Goal: Task Accomplishment & Management: Manage account settings

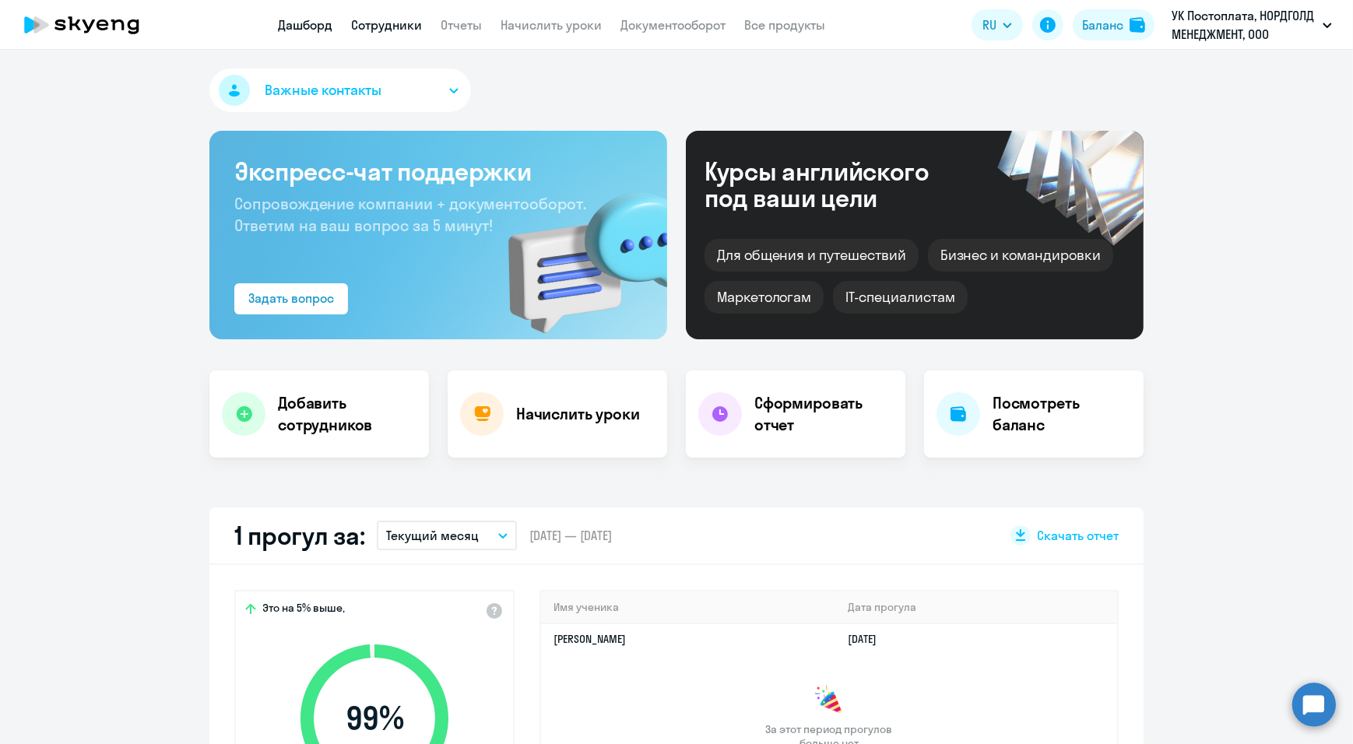
click at [405, 29] on link "Сотрудники" at bounding box center [386, 25] width 71 height 16
select select "30"
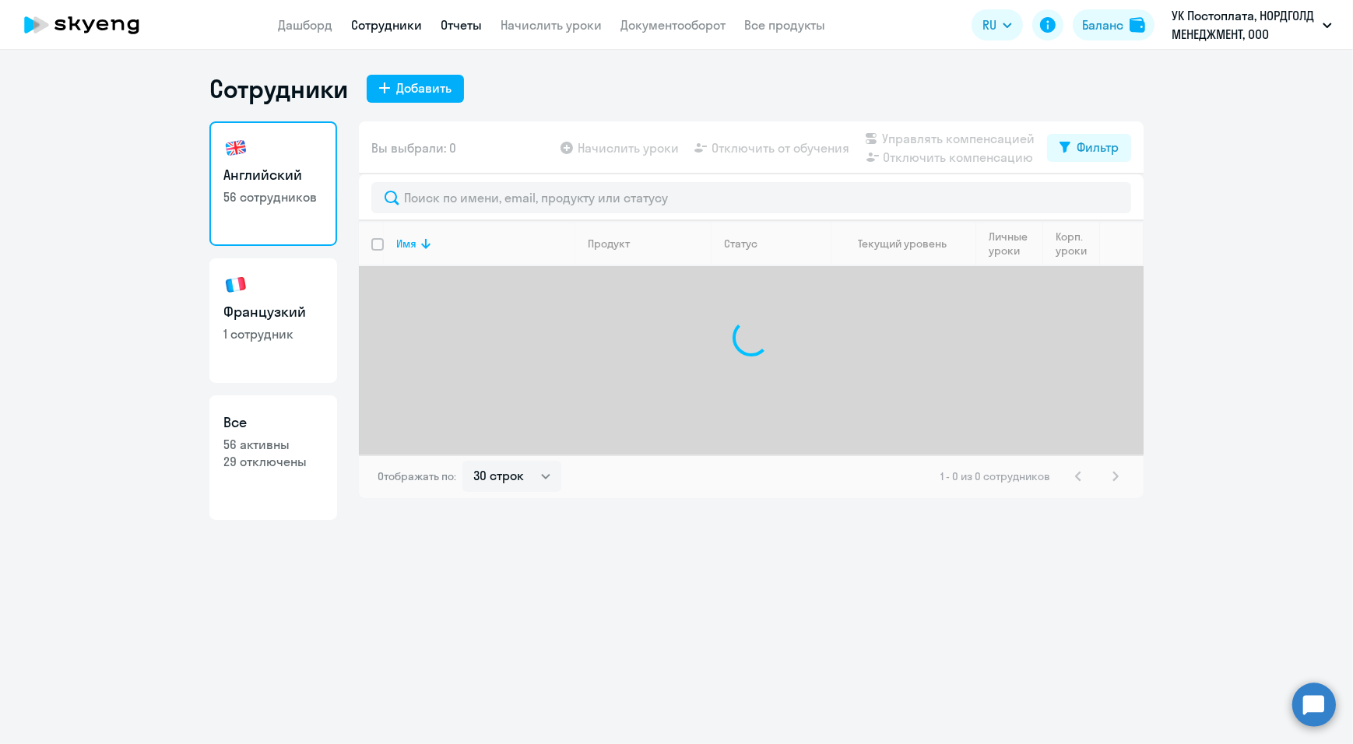
click at [462, 23] on link "Отчеты" at bounding box center [461, 25] width 41 height 16
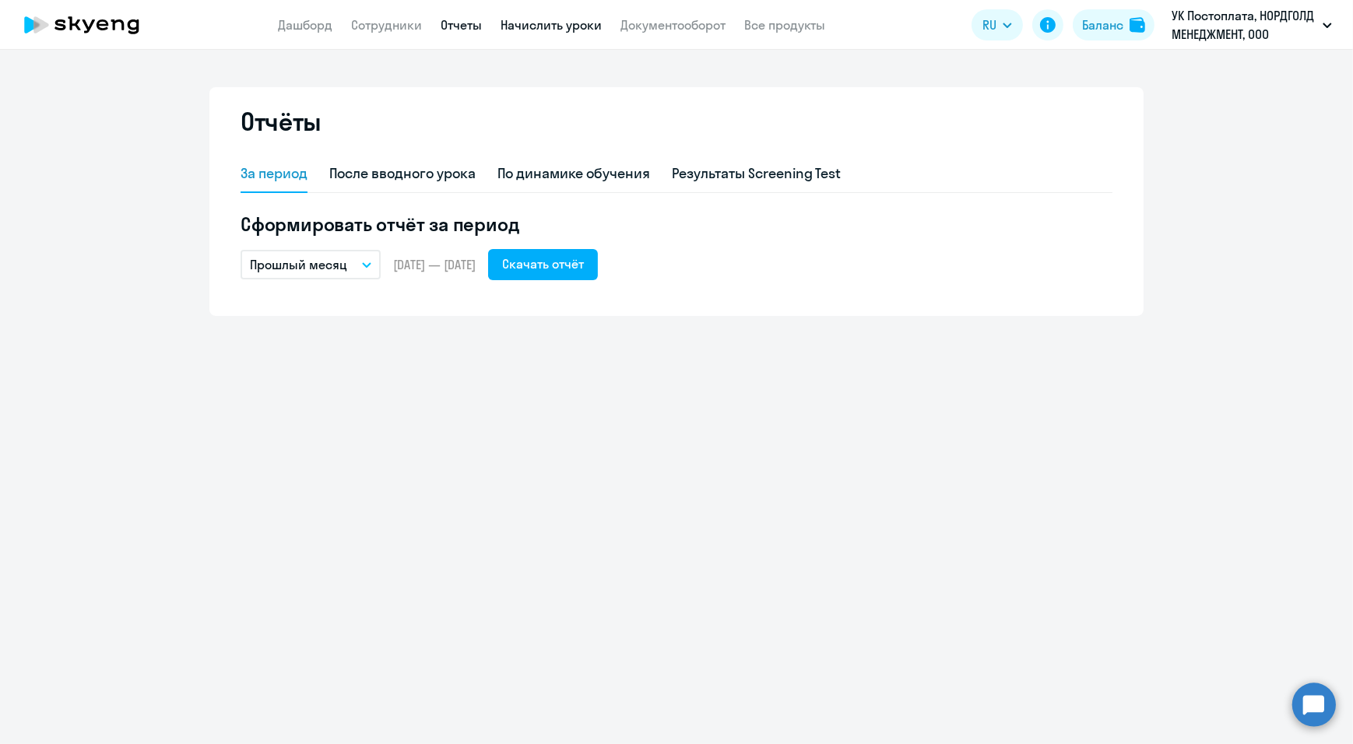
click at [546, 21] on link "Начислить уроки" at bounding box center [551, 25] width 101 height 16
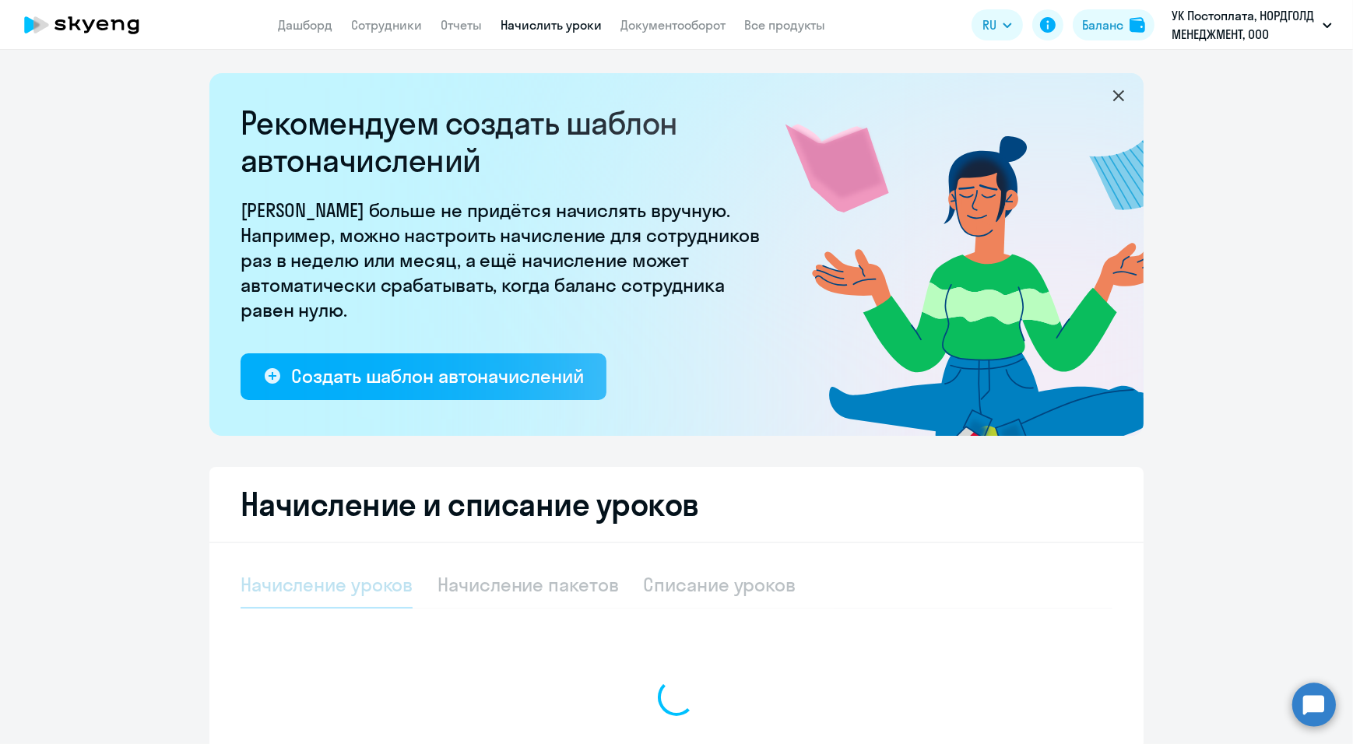
select select "10"
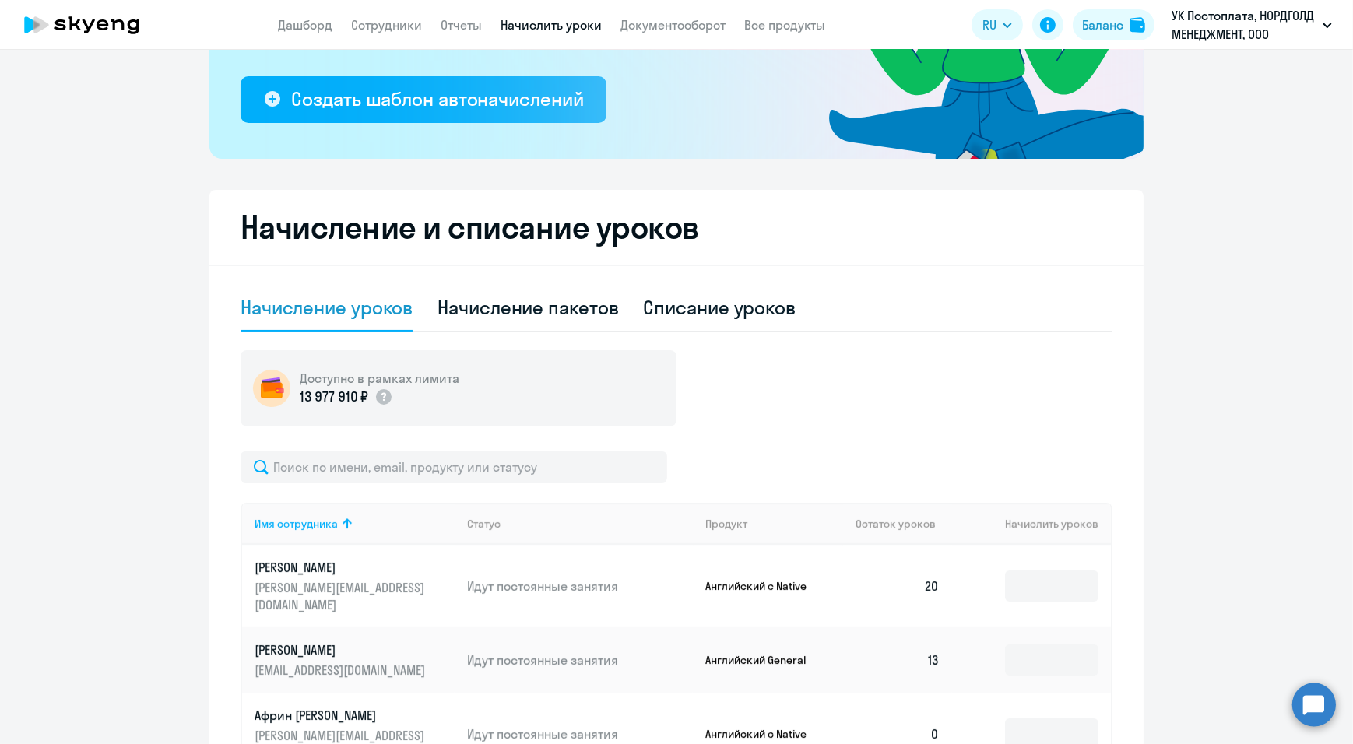
scroll to position [283, 0]
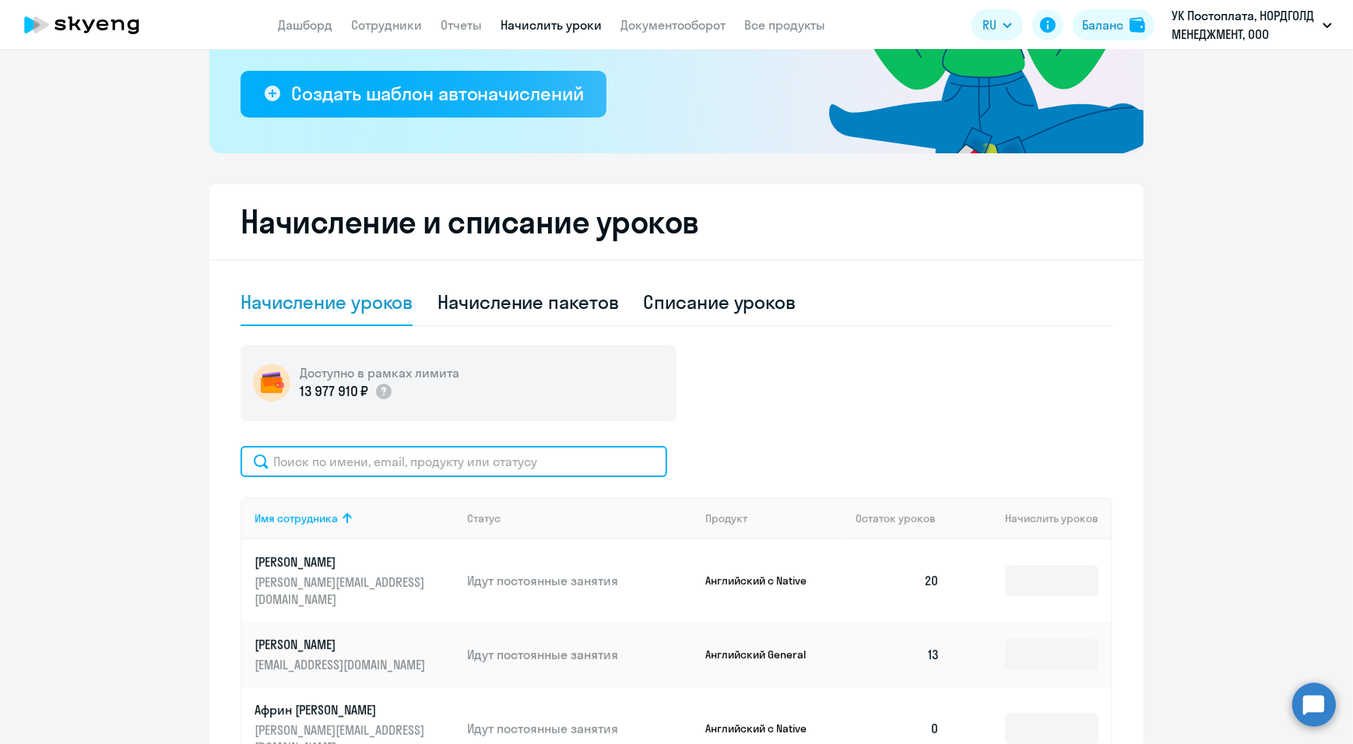
click at [342, 473] on input "text" at bounding box center [454, 461] width 427 height 31
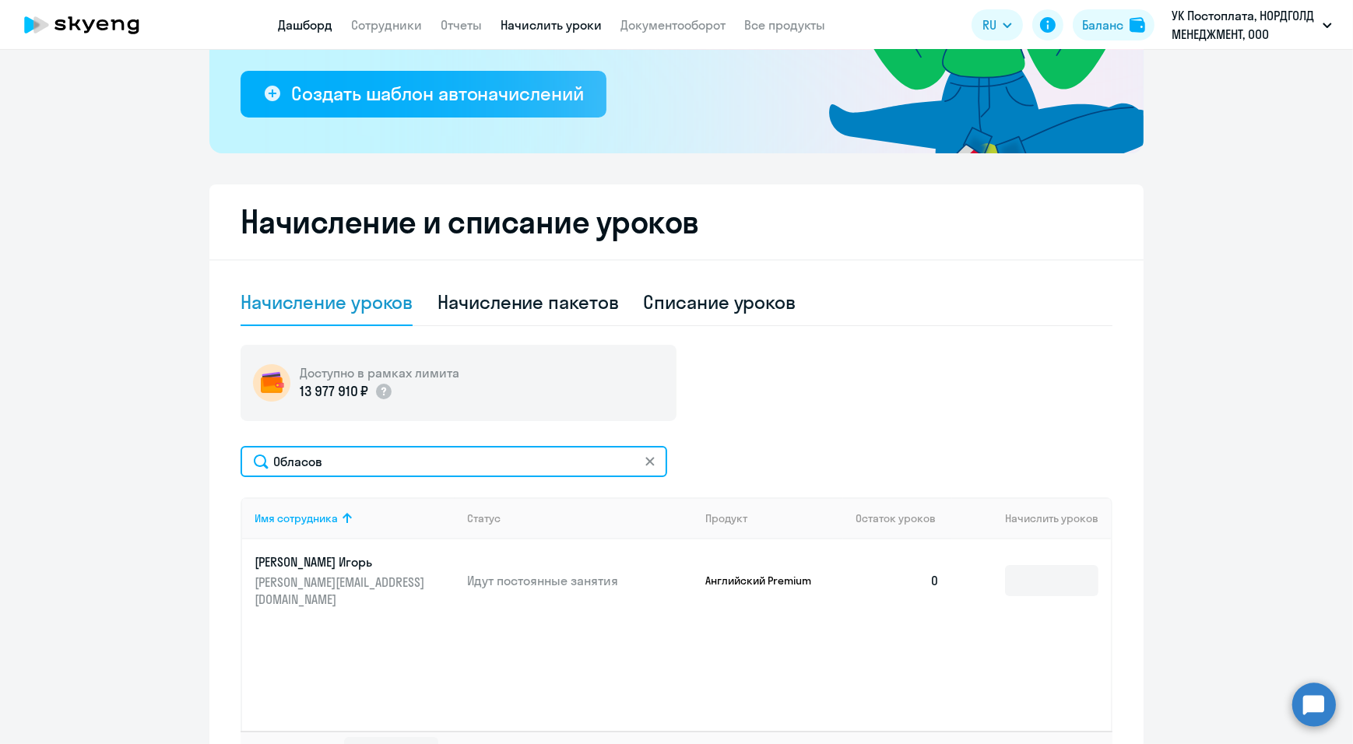
type input "Обласов"
click at [307, 26] on link "Дашборд" at bounding box center [305, 25] width 54 height 16
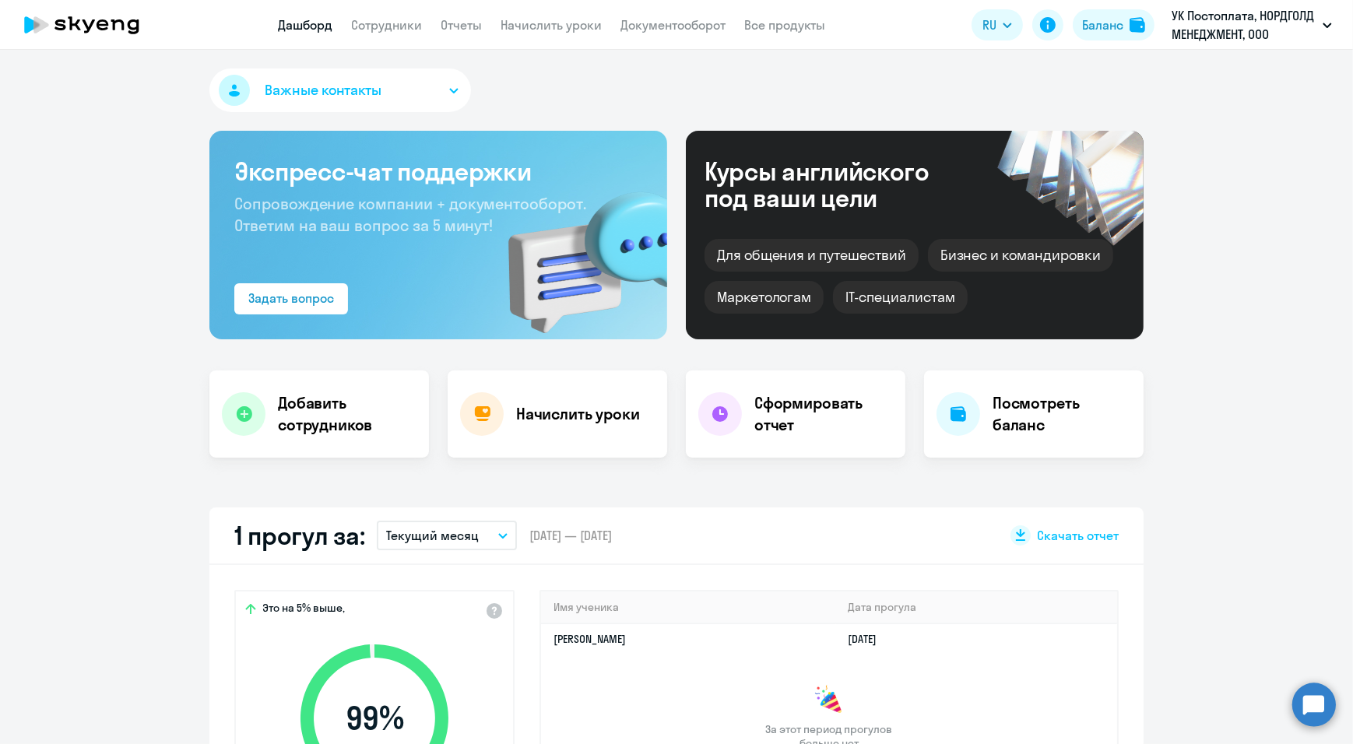
select select "30"
click at [561, 23] on link "Начислить уроки" at bounding box center [551, 25] width 101 height 16
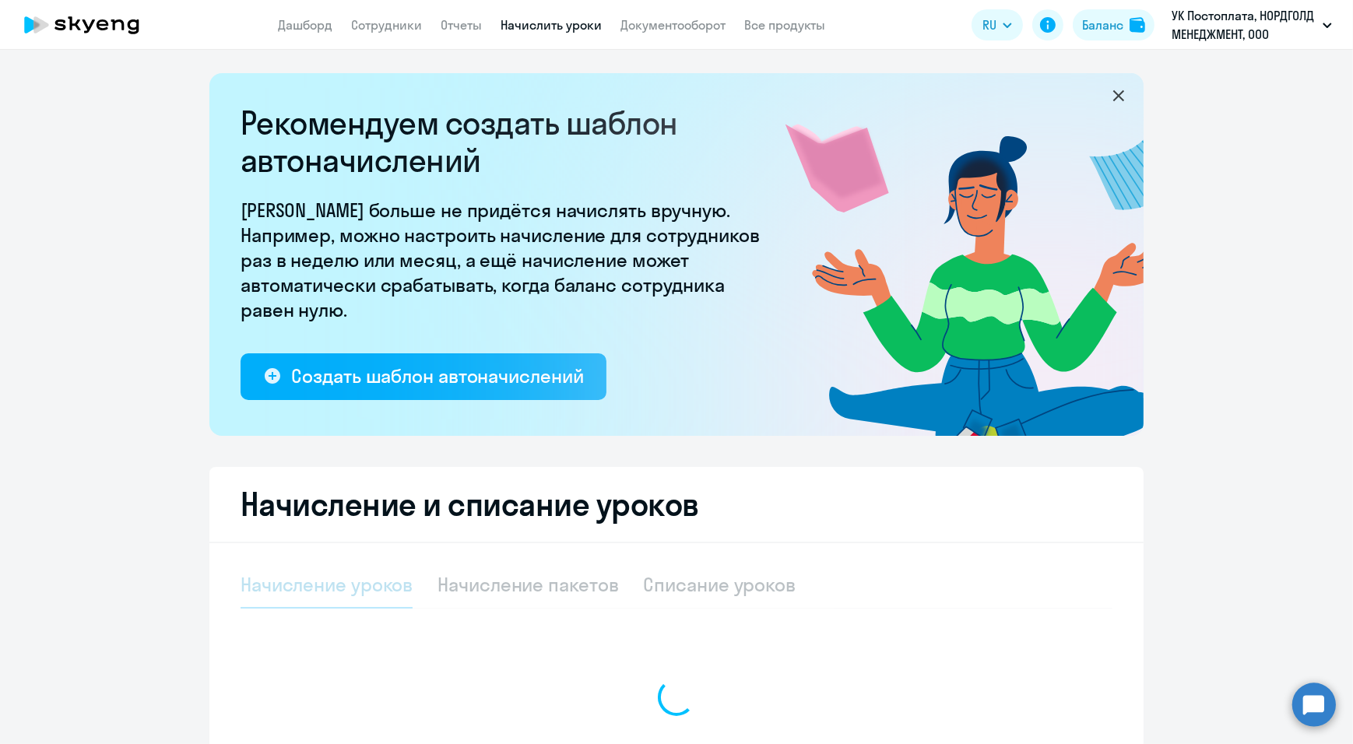
select select "10"
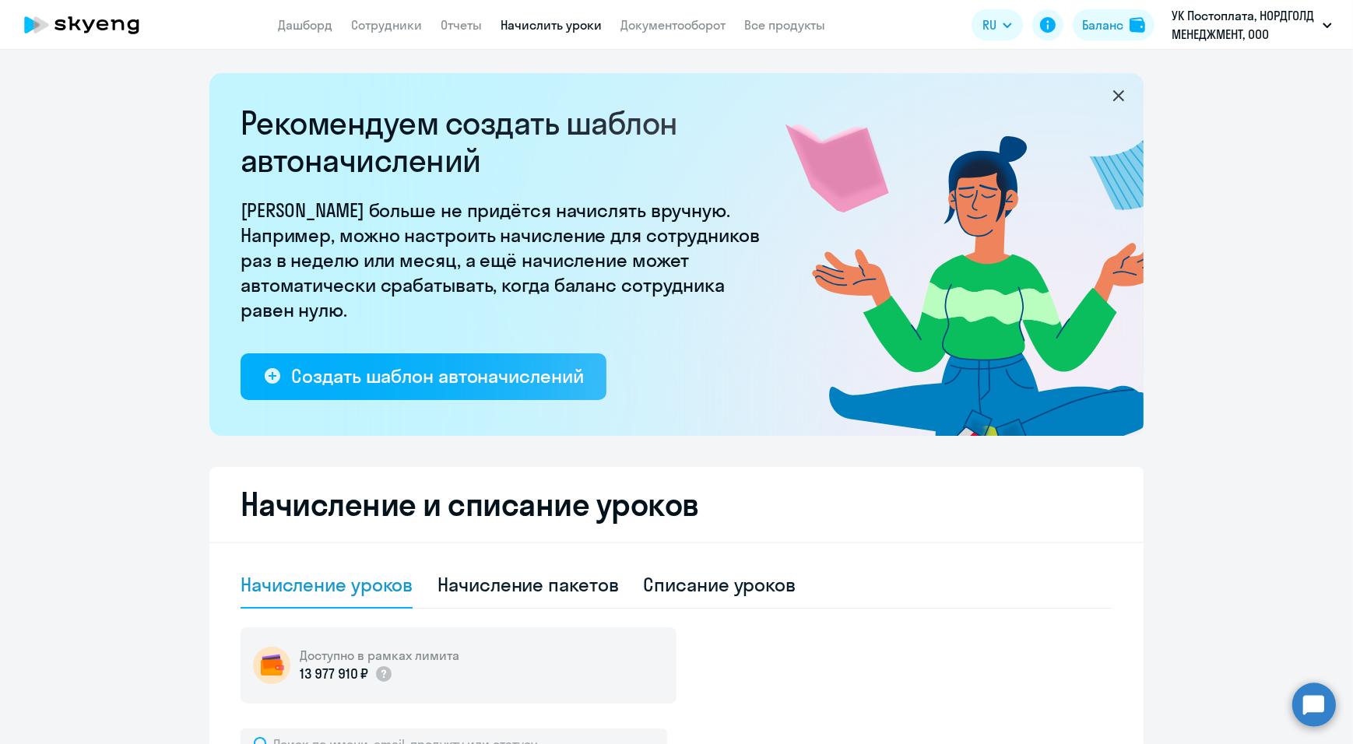
scroll to position [283, 0]
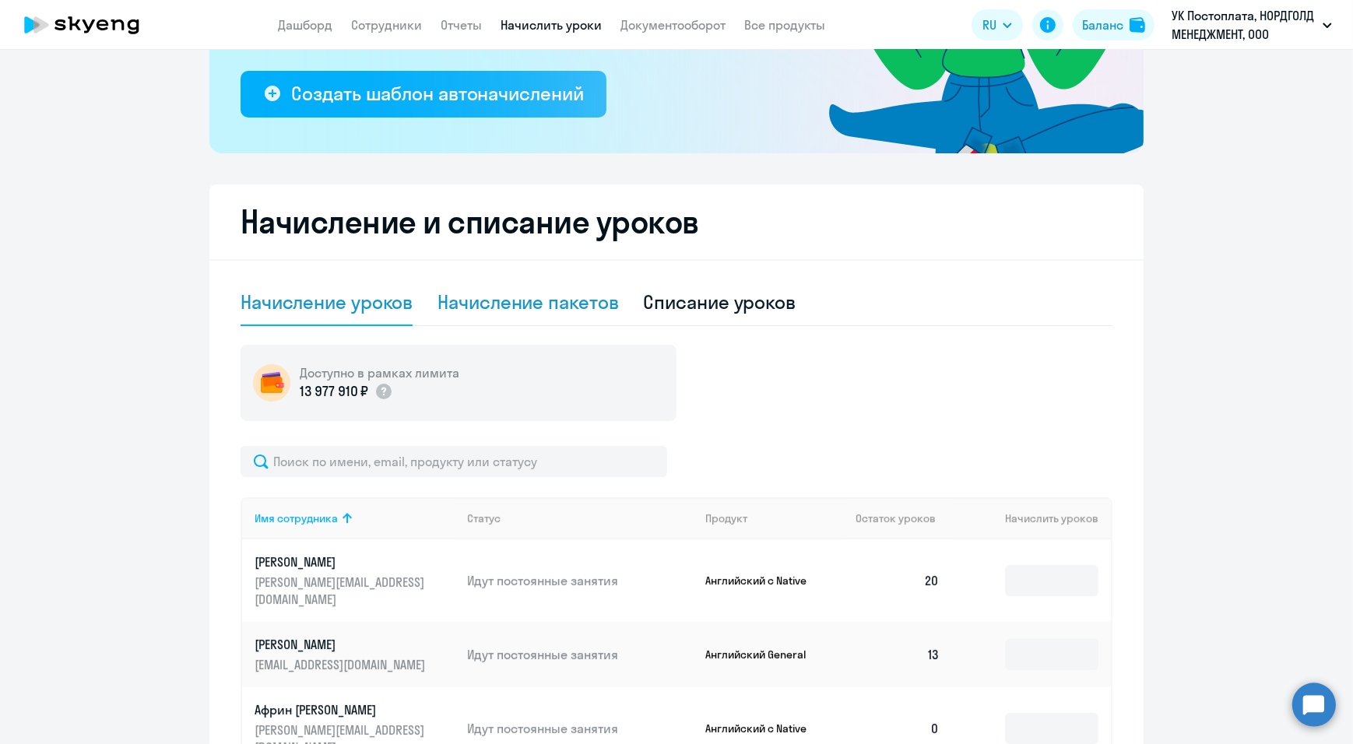
drag, startPoint x: 483, startPoint y: 323, endPoint x: 483, endPoint y: 305, distance: 17.9
click at [483, 319] on div "Начисление пакетов" at bounding box center [528, 303] width 181 height 47
select select "10"
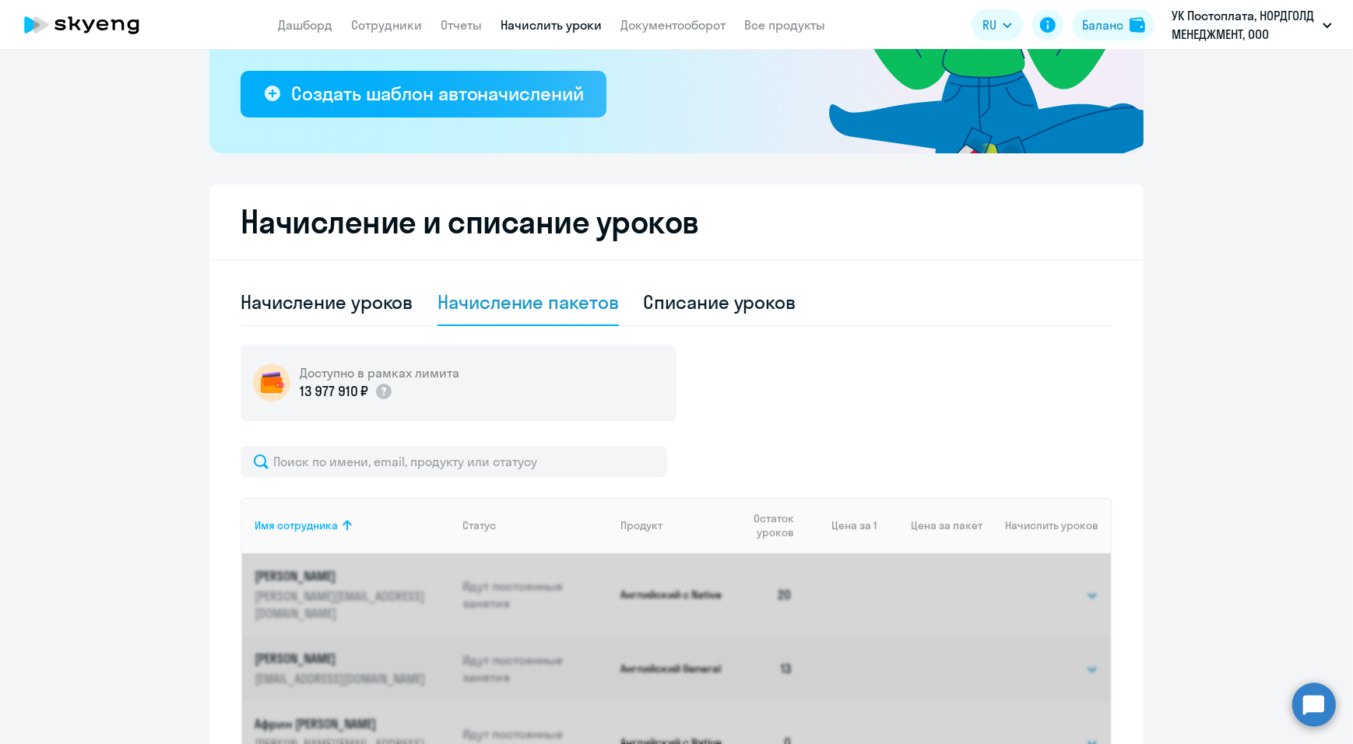
click at [483, 302] on div "Начисление пакетов" at bounding box center [528, 302] width 181 height 25
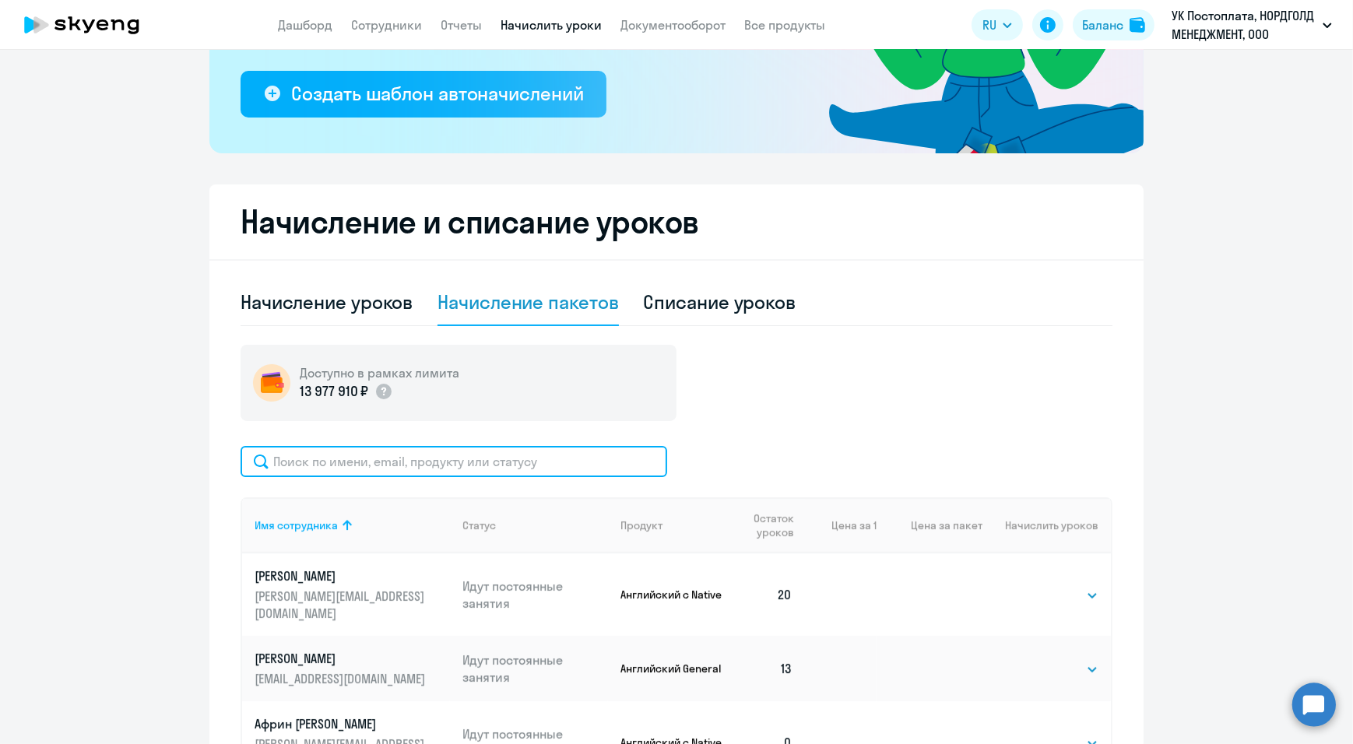
click at [448, 459] on input "text" at bounding box center [454, 461] width 427 height 31
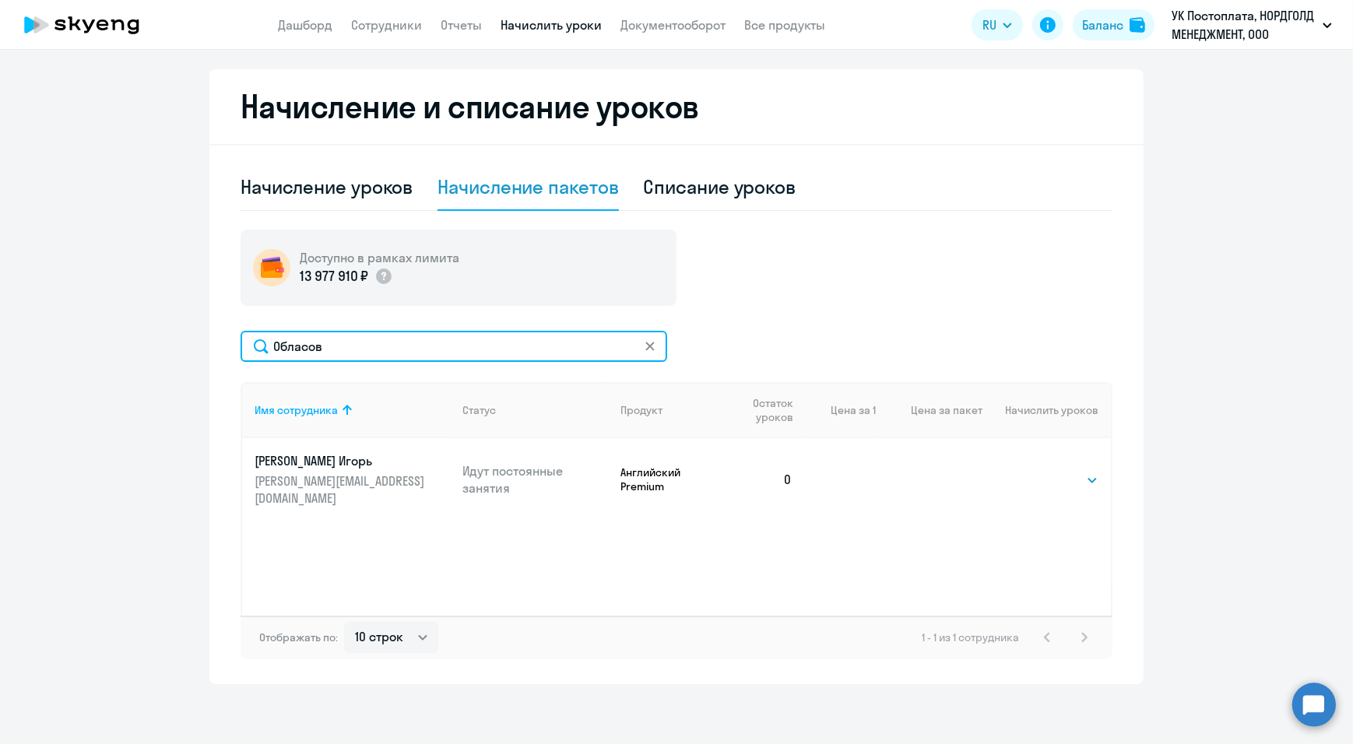
scroll to position [399, 0]
type input "Обласов"
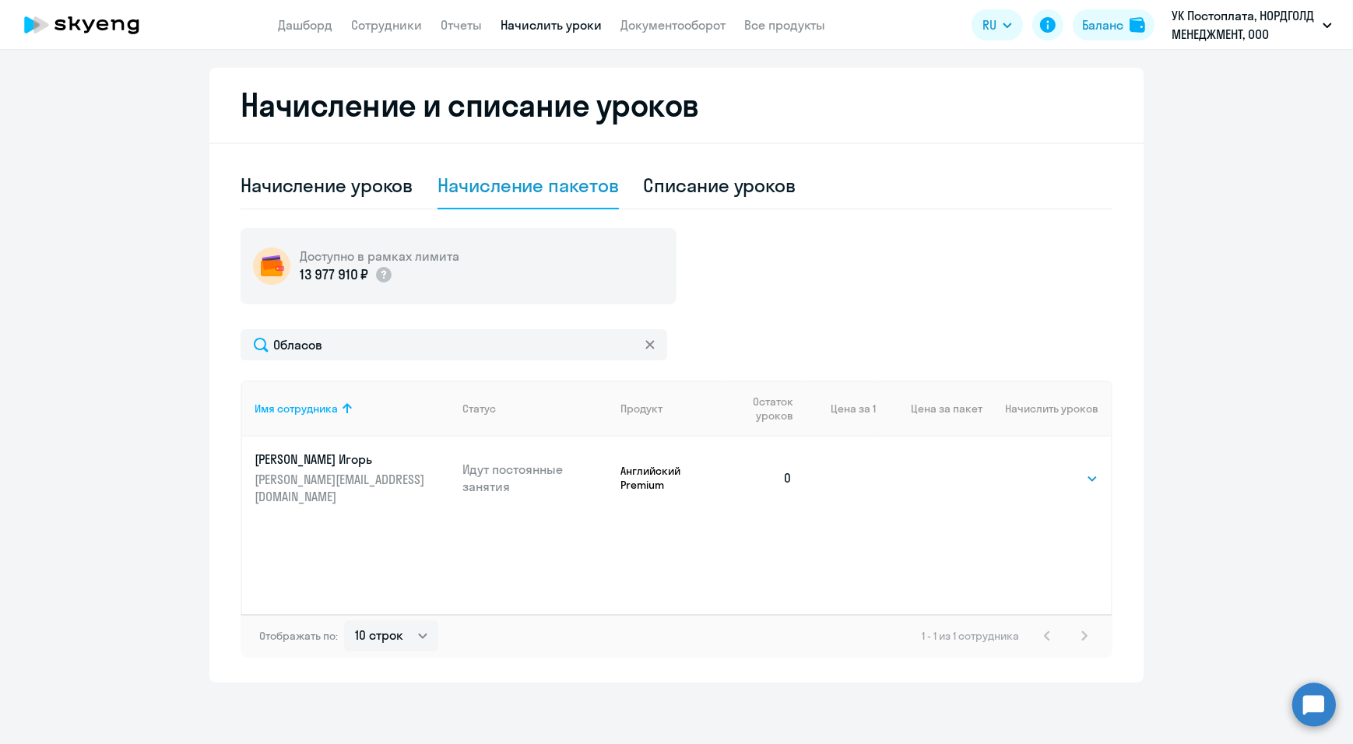
click at [1024, 475] on td "Выбрать 4 8 16 32 64 96 128 Выбрать" at bounding box center [1047, 478] width 128 height 83
click at [1048, 479] on td "Выбрать 4 8 16 32 64 96 128 Выбрать" at bounding box center [1047, 478] width 128 height 83
click at [1046, 474] on select "Выбрать 4 8 16 32 64 96 128" at bounding box center [1067, 478] width 64 height 19
select select "32"
click at [1035, 469] on select "Выбрать 4 8 16 32 64 96 128" at bounding box center [1067, 478] width 64 height 19
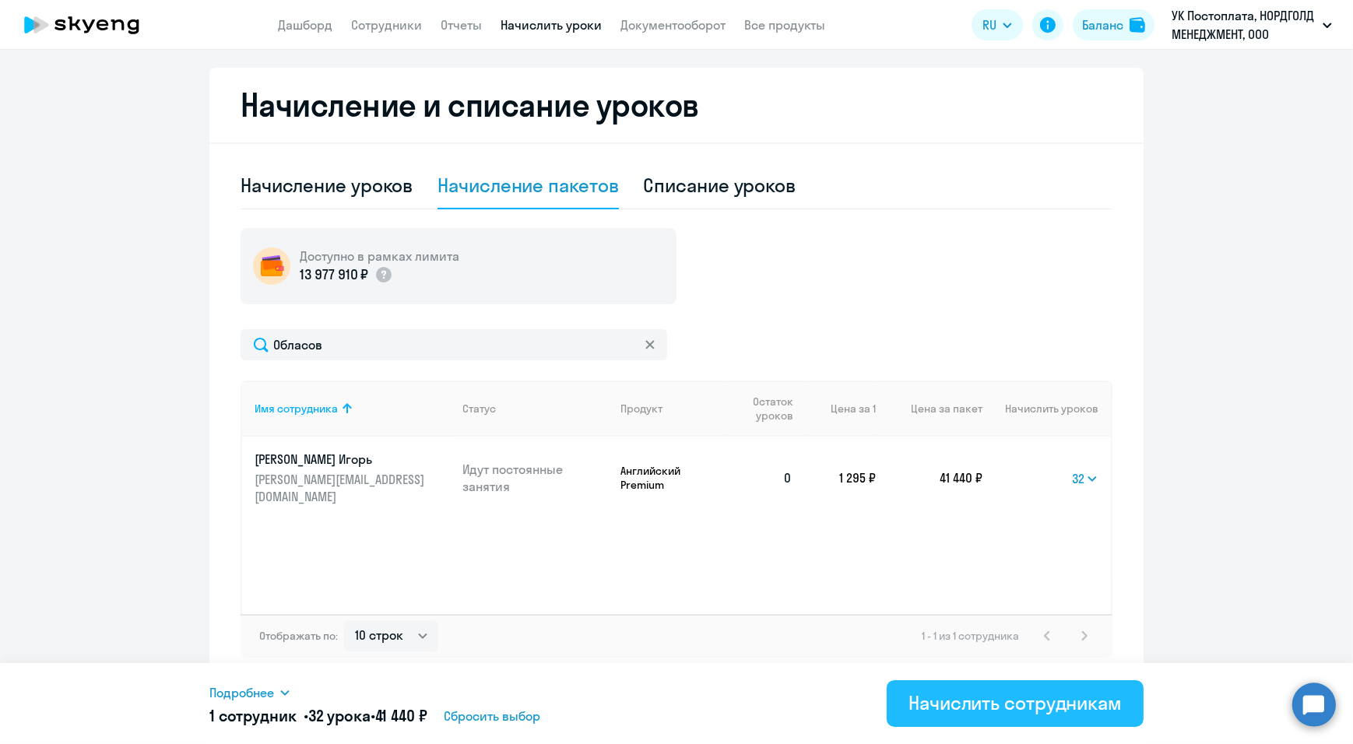
click at [1032, 704] on div "Начислить сотрудникам" at bounding box center [1015, 703] width 213 height 25
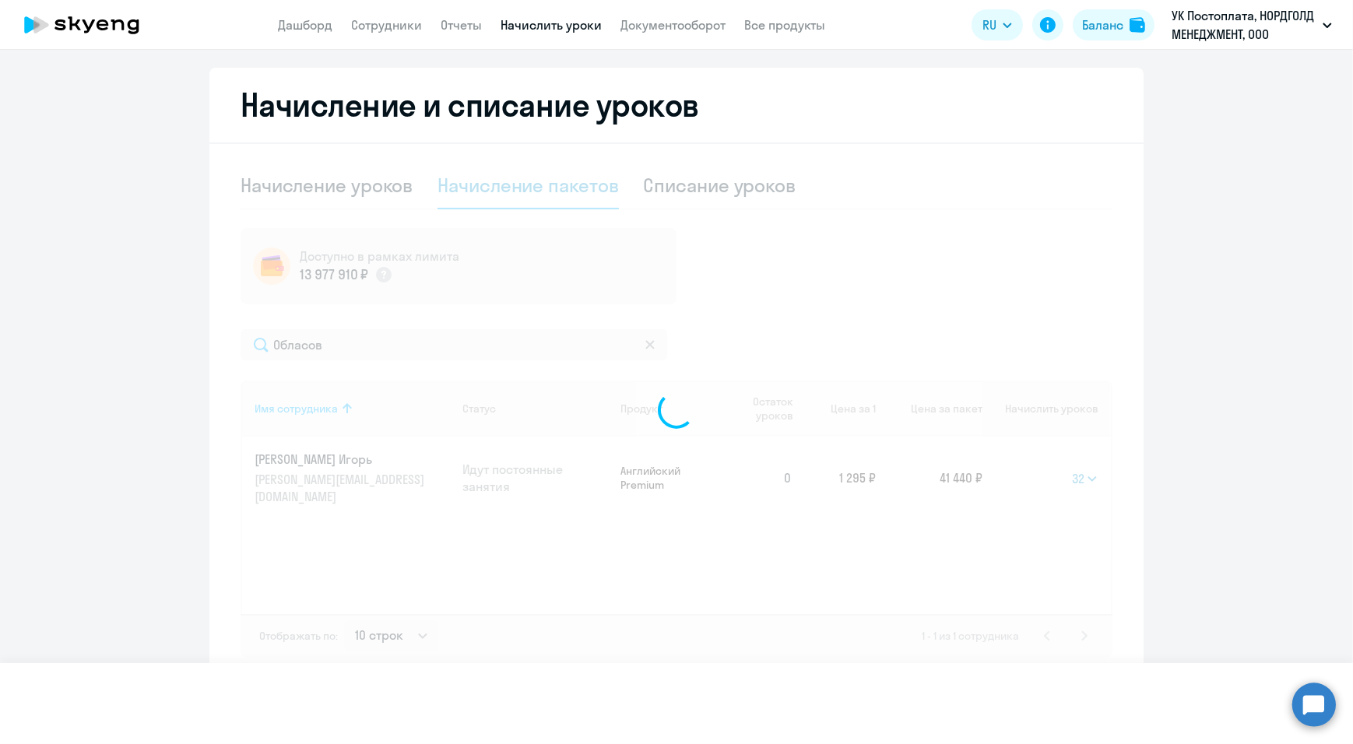
select select
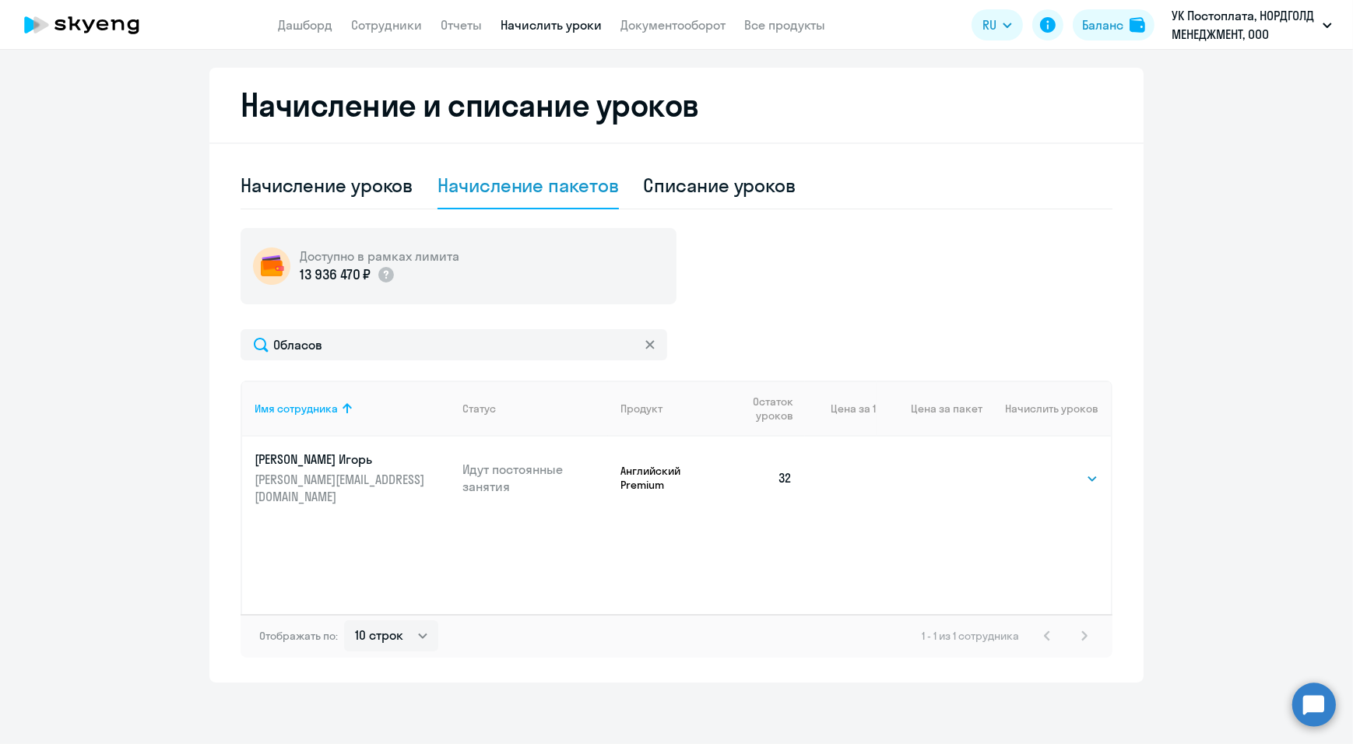
click at [296, 449] on td "[PERSON_NAME] [PERSON_NAME] [PERSON_NAME][EMAIL_ADDRESS][DOMAIN_NAME]" at bounding box center [346, 478] width 208 height 83
click at [294, 454] on p "[PERSON_NAME] Игорь" at bounding box center [342, 459] width 174 height 17
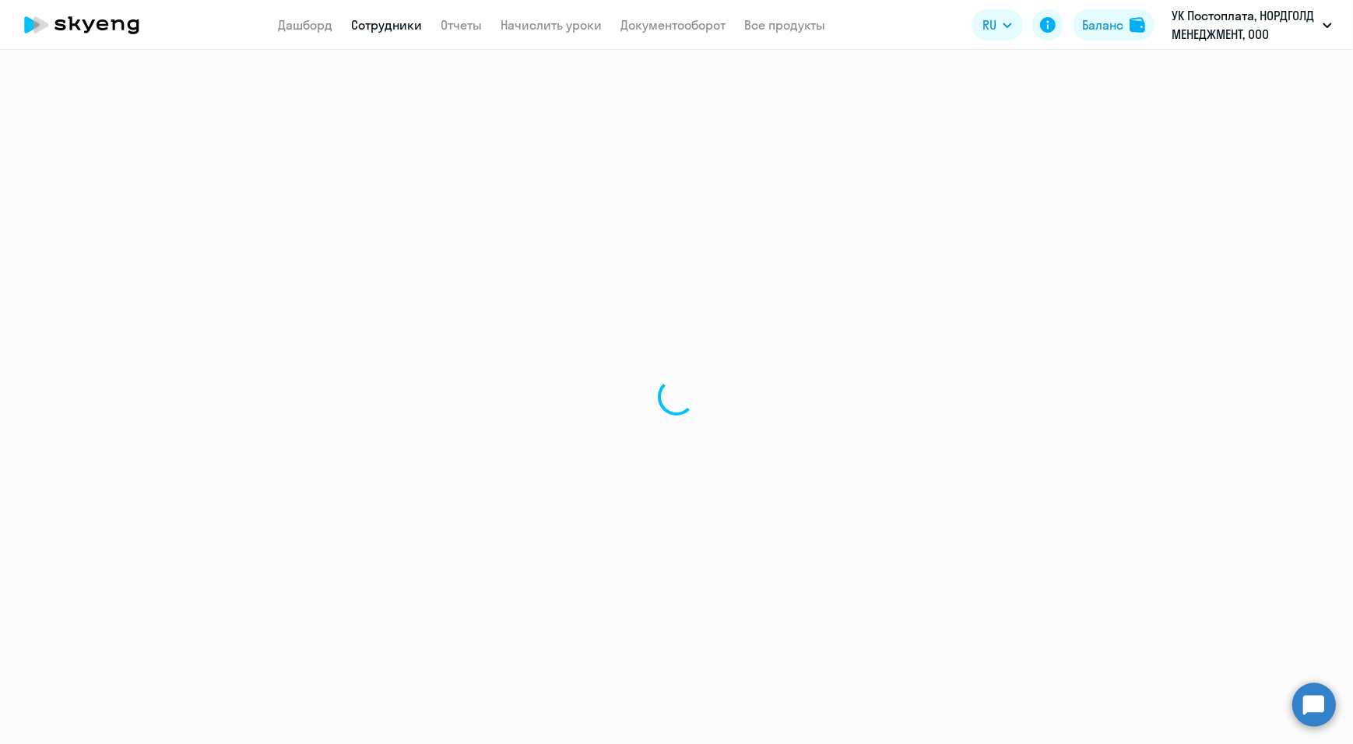
select select "english"
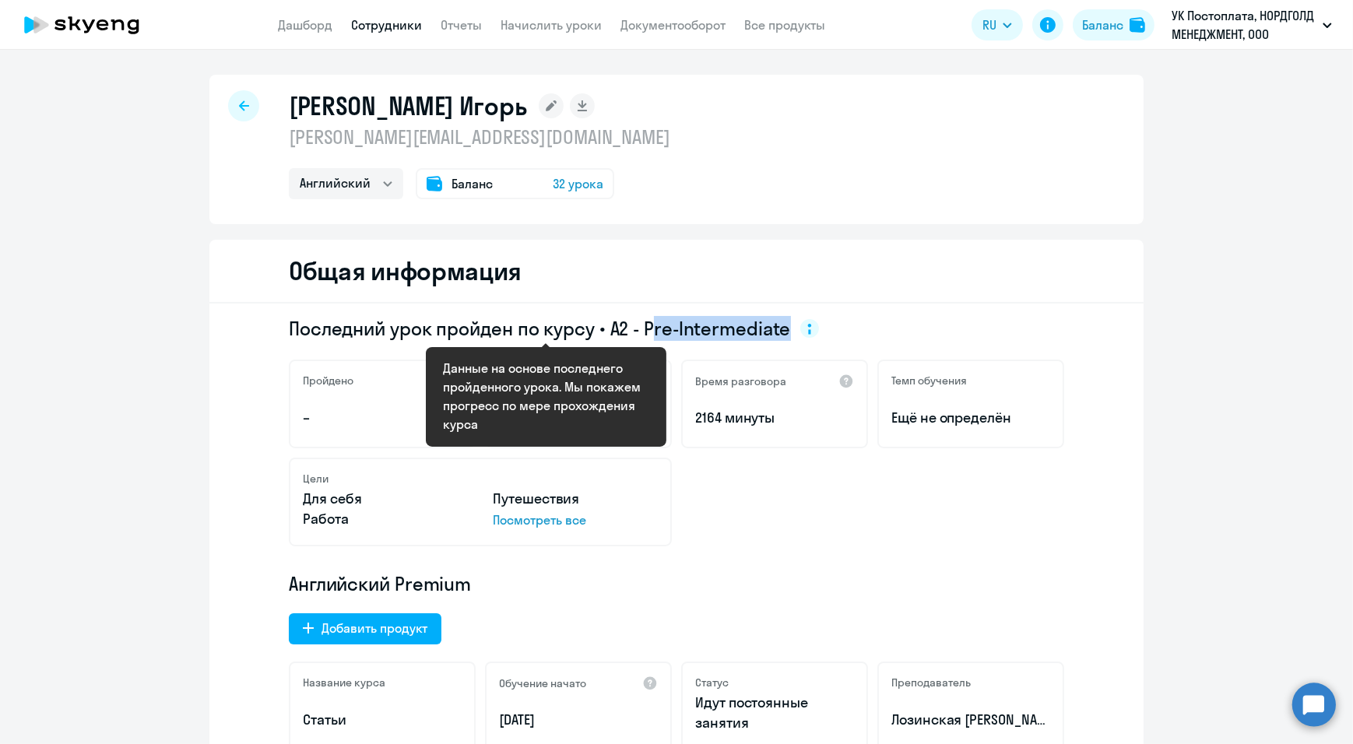
drag, startPoint x: 645, startPoint y: 325, endPoint x: 781, endPoint y: 327, distance: 135.5
click at [781, 327] on span "Последний урок пройден по курсу • A2 - Pre-Intermediate" at bounding box center [554, 328] width 530 height 25
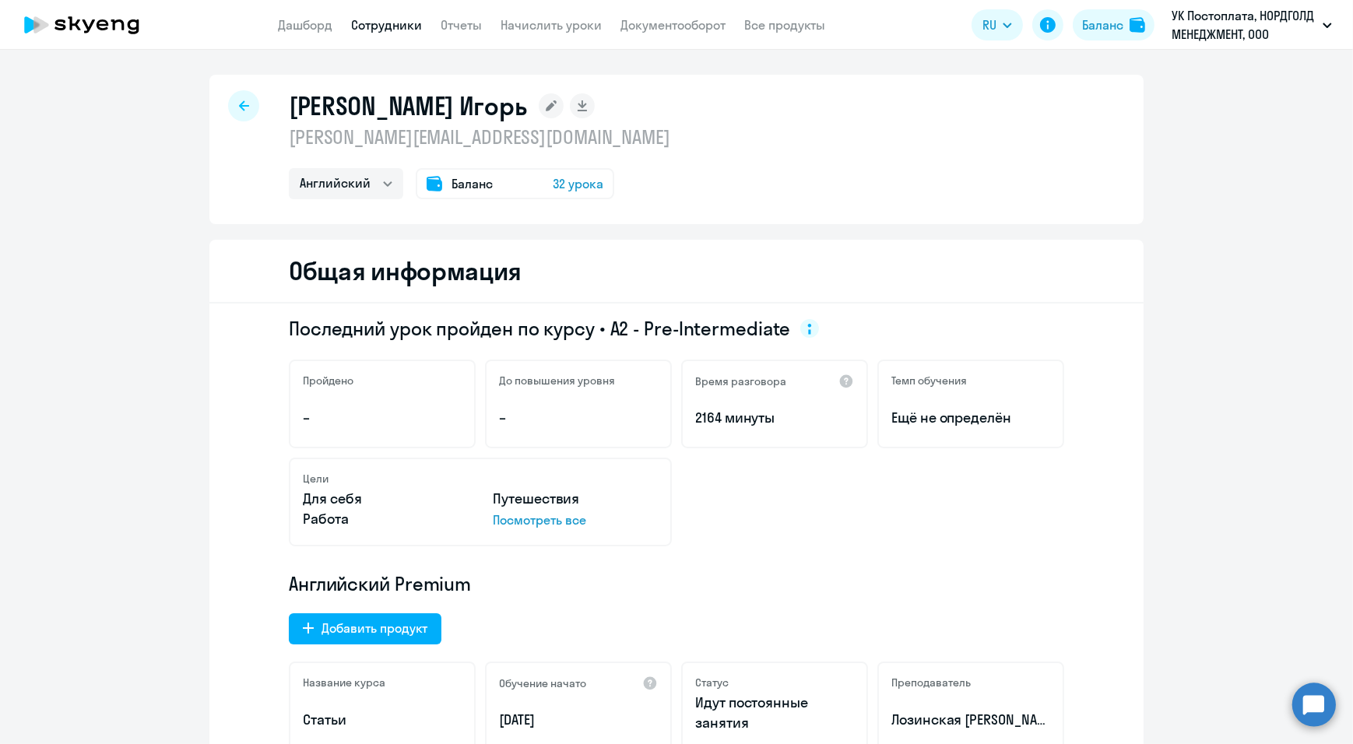
drag, startPoint x: 781, startPoint y: 327, endPoint x: 719, endPoint y: 228, distance: 116.4
click at [954, 510] on div "Цели Для себя Путешествия Работа Посмотреть все" at bounding box center [676, 502] width 775 height 89
